Goal: Task Accomplishment & Management: Manage account settings

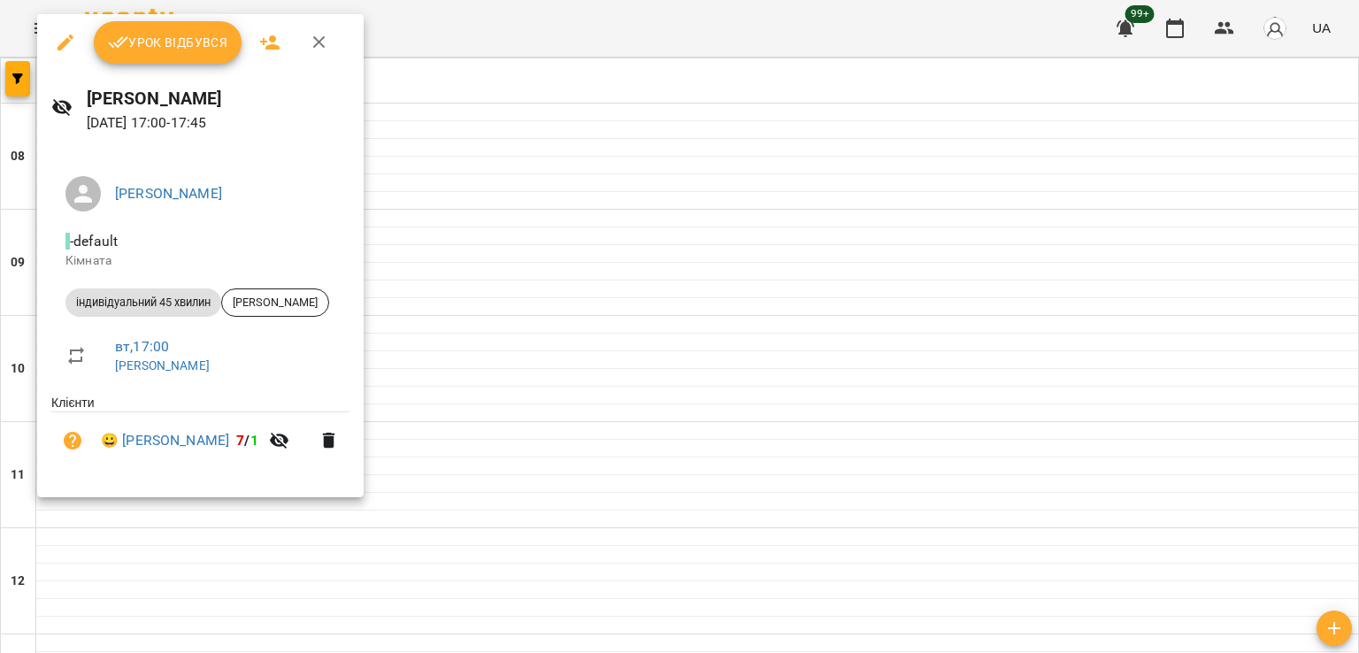
click at [149, 43] on span "Урок відбувся" at bounding box center [168, 42] width 120 height 21
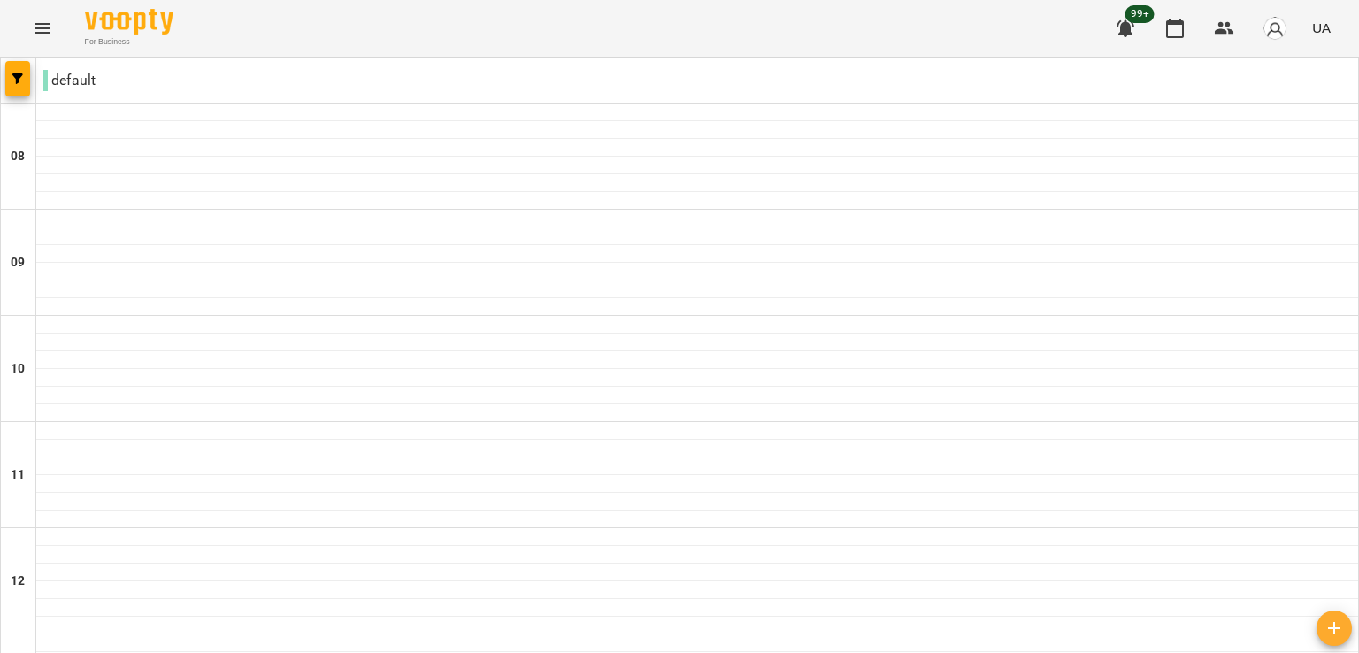
scroll to position [947, 0]
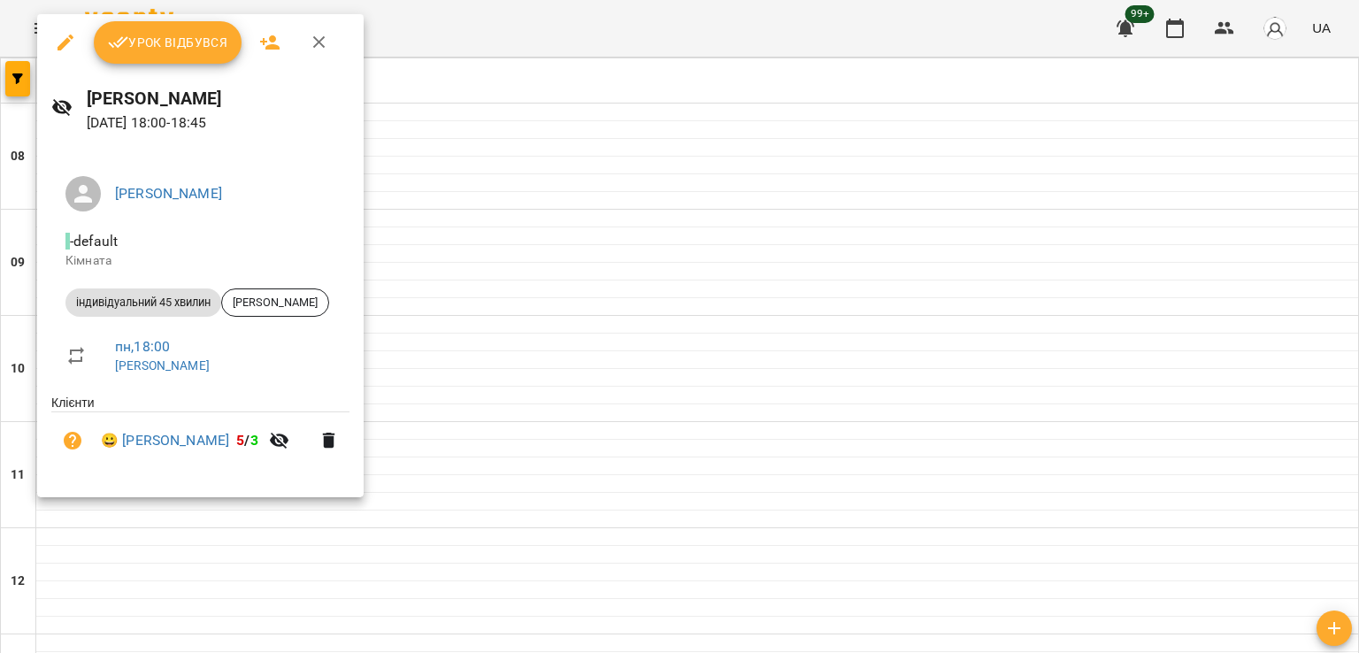
click at [202, 40] on span "Урок відбувся" at bounding box center [168, 42] width 120 height 21
